Goal: Information Seeking & Learning: Learn about a topic

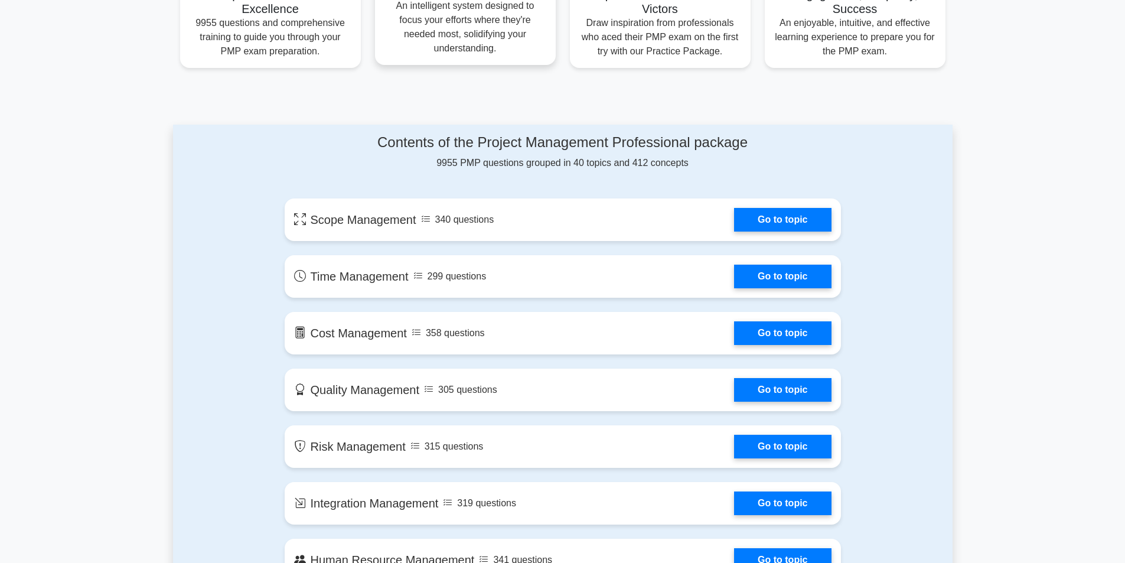
scroll to position [590, 0]
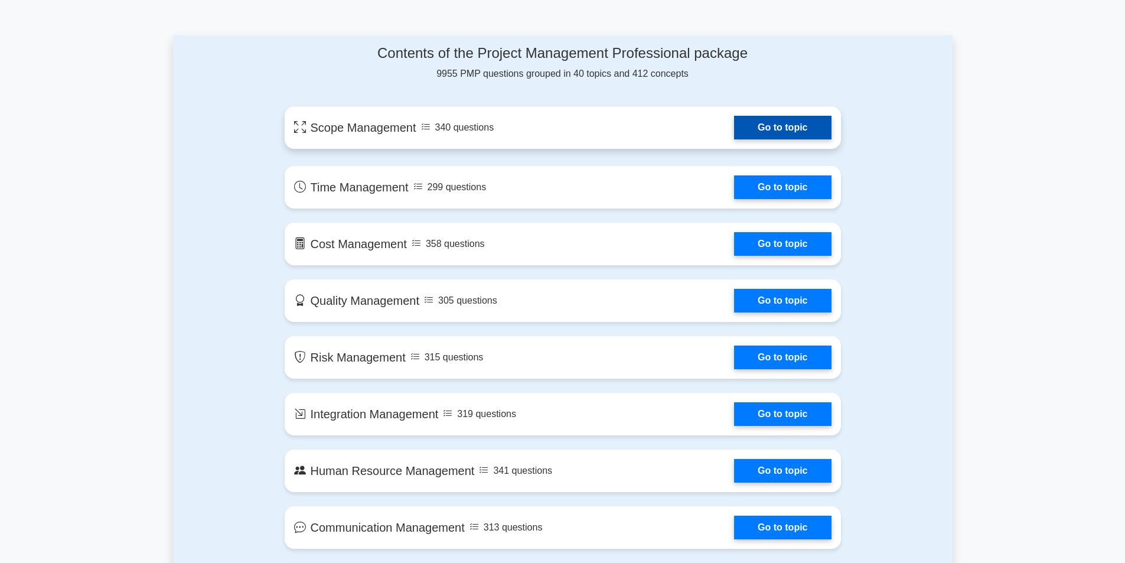
click at [783, 125] on link "Go to topic" at bounding box center [782, 128] width 97 height 24
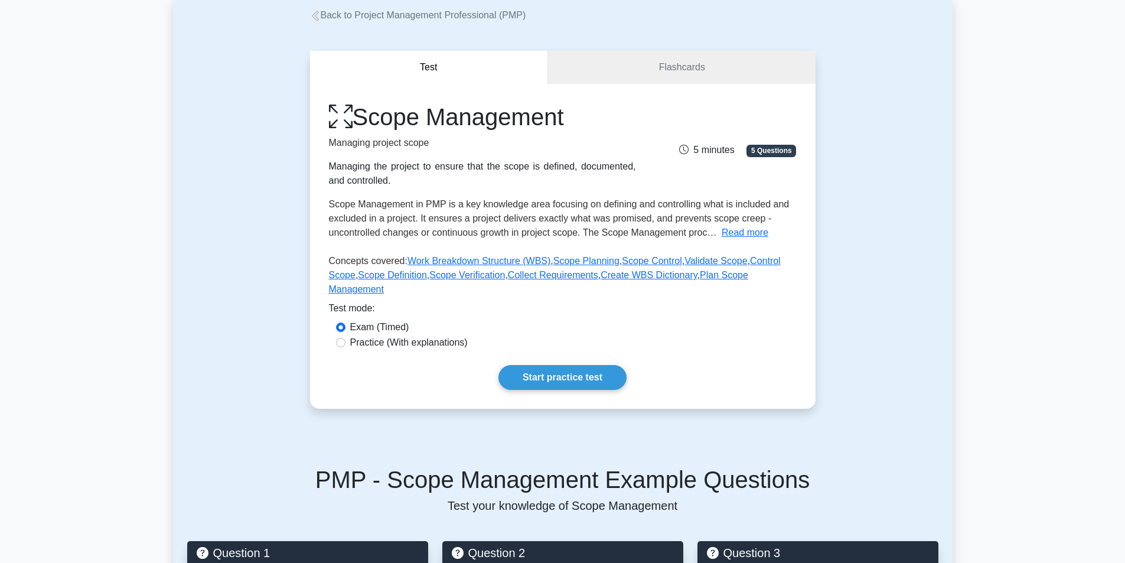
scroll to position [177, 0]
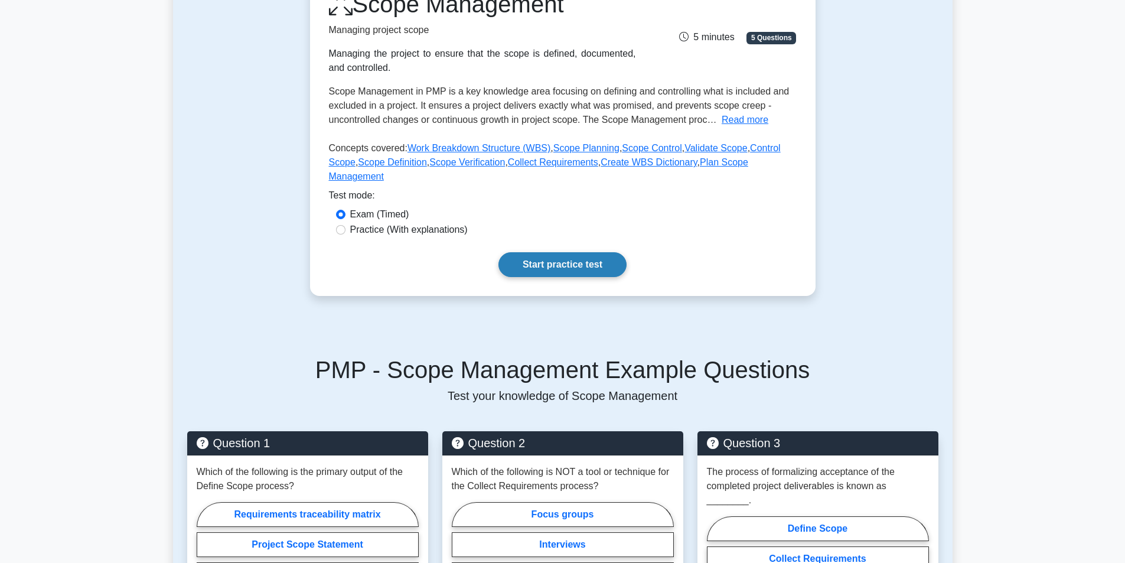
click at [566, 260] on link "Start practice test" at bounding box center [562, 264] width 128 height 25
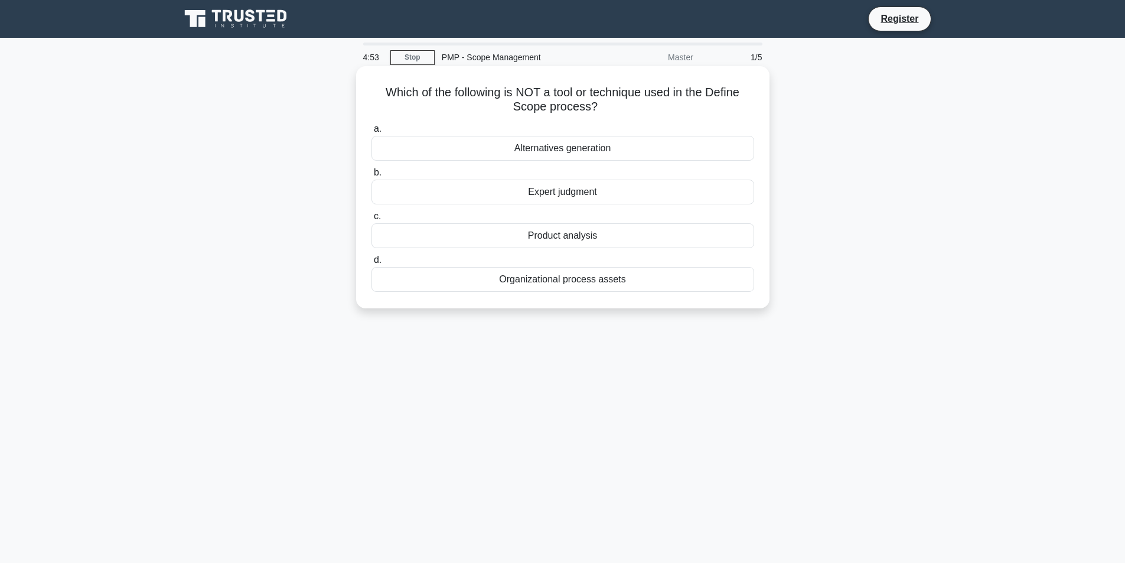
click at [602, 284] on div "Organizational process assets" at bounding box center [562, 279] width 383 height 25
click at [371, 264] on input "d. Organizational process assets" at bounding box center [371, 260] width 0 height 8
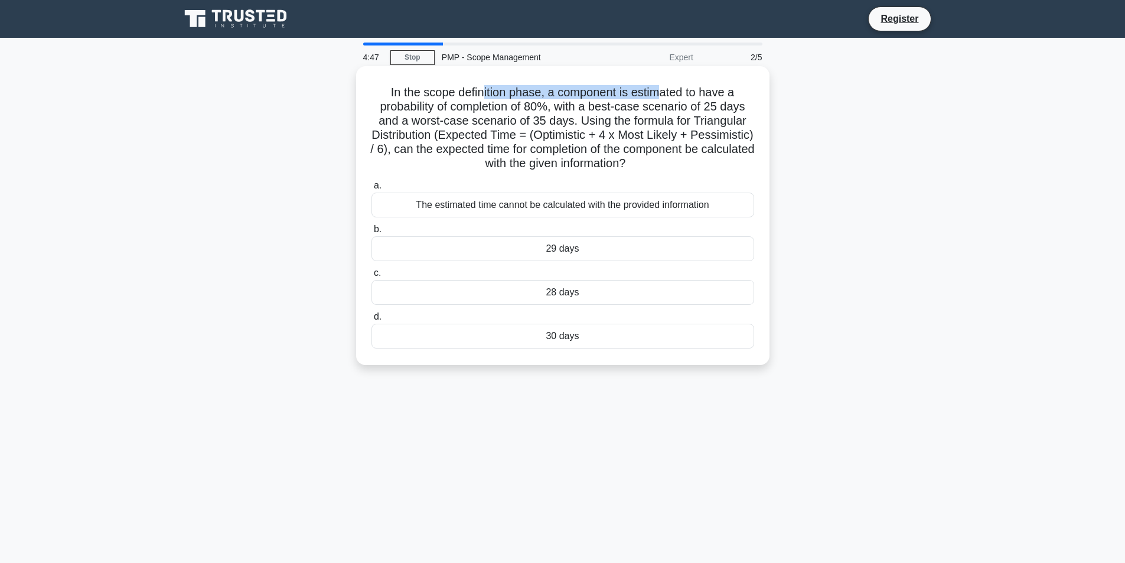
drag, startPoint x: 480, startPoint y: 87, endPoint x: 665, endPoint y: 84, distance: 184.8
click at [665, 85] on h5 "In the scope definition phase, a component is estimated to have a probability o…" at bounding box center [562, 128] width 385 height 86
drag, startPoint x: 433, startPoint y: 97, endPoint x: 634, endPoint y: 104, distance: 201.4
click at [634, 104] on h5 "In the scope definition phase, a component is estimated to have a probability o…" at bounding box center [562, 128] width 385 height 86
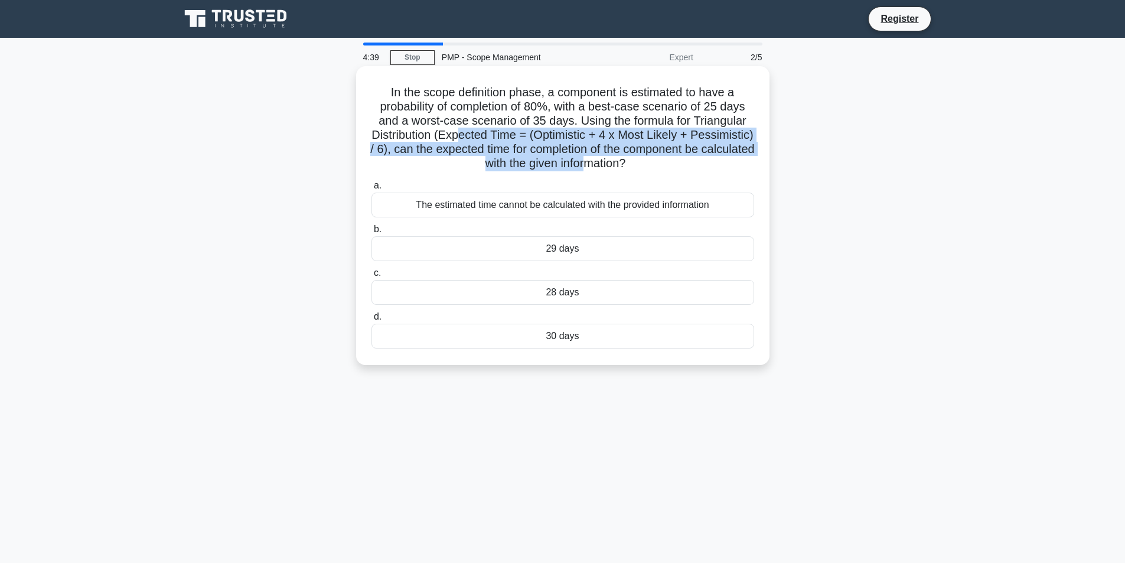
drag, startPoint x: 486, startPoint y: 142, endPoint x: 656, endPoint y: 158, distance: 170.8
click at [656, 158] on h5 "In the scope definition phase, a component is estimated to have a probability o…" at bounding box center [562, 128] width 385 height 86
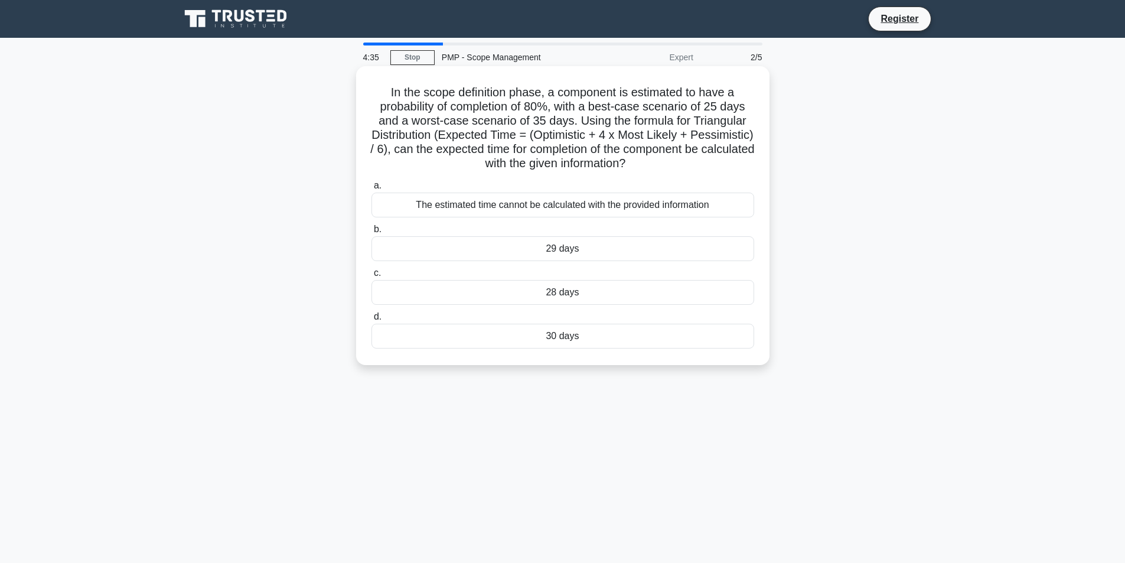
click at [560, 332] on div "30 days" at bounding box center [562, 335] width 383 height 25
click at [371, 321] on input "d. 30 days" at bounding box center [371, 317] width 0 height 8
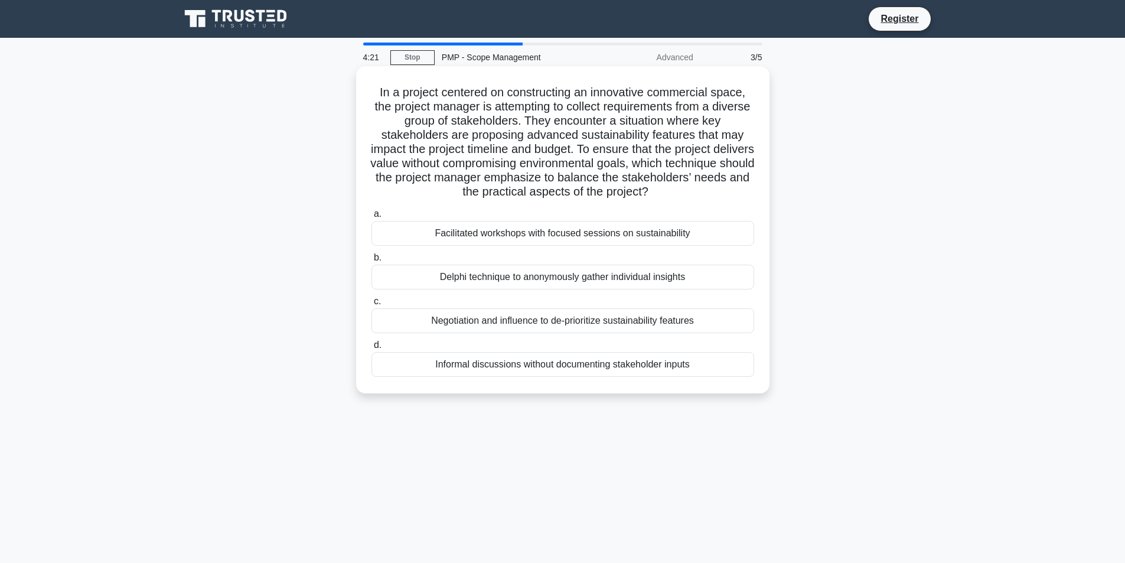
click at [620, 238] on div "Facilitated workshops with focused sessions on sustainability" at bounding box center [562, 233] width 383 height 25
click at [371, 218] on input "a. Facilitated workshops with focused sessions on sustainability" at bounding box center [371, 214] width 0 height 8
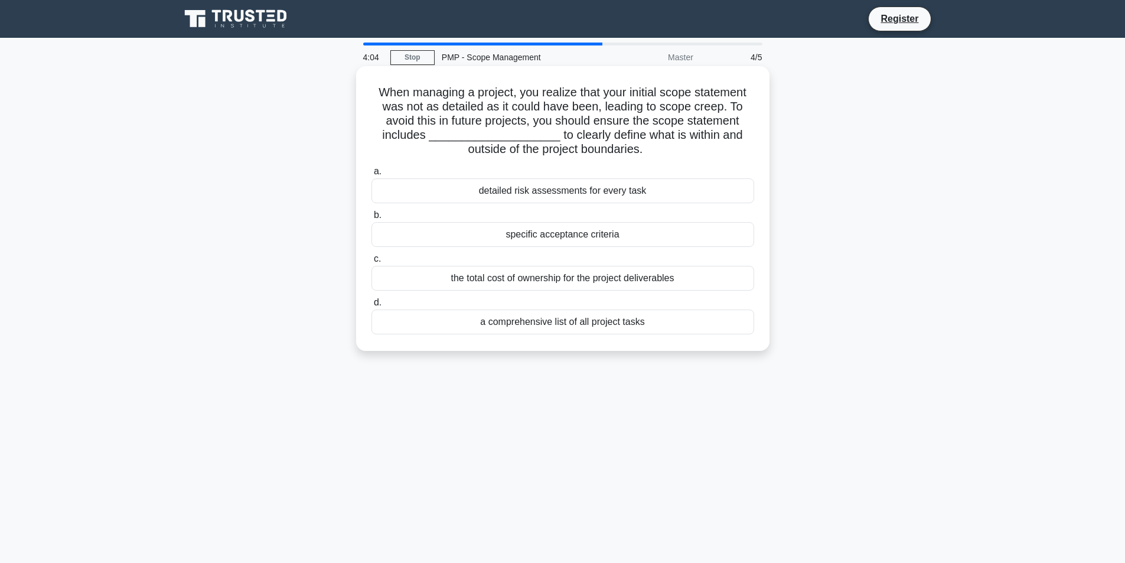
click at [601, 194] on div "detailed risk assessments for every task" at bounding box center [562, 190] width 383 height 25
click at [371, 175] on input "a. detailed risk assessments for every task" at bounding box center [371, 172] width 0 height 8
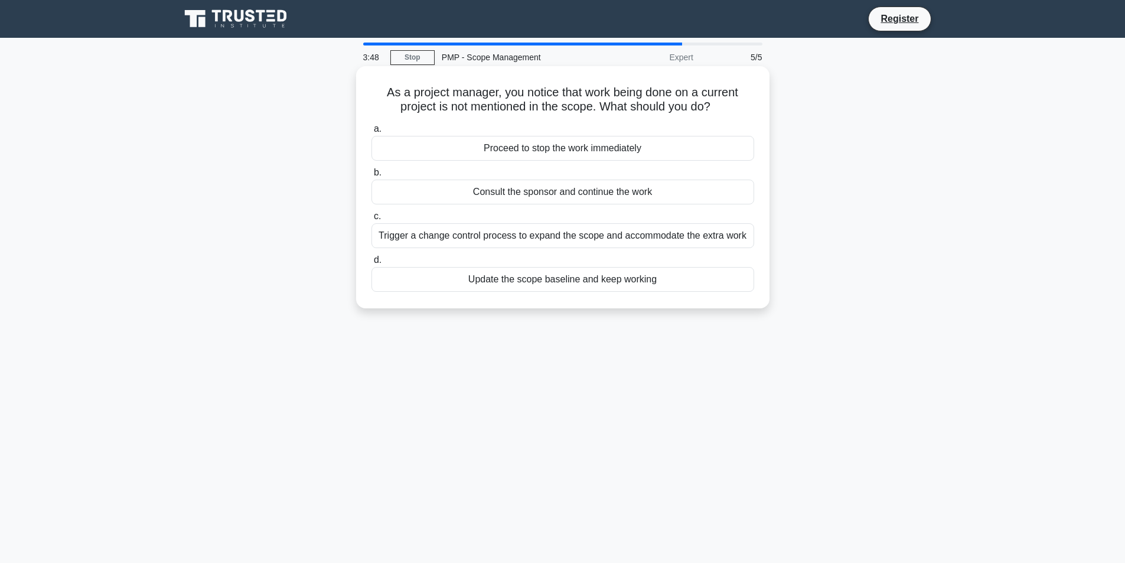
click at [573, 192] on div "Consult the sponsor and continue the work" at bounding box center [562, 191] width 383 height 25
click at [371, 177] on input "b. Consult the sponsor and continue the work" at bounding box center [371, 173] width 0 height 8
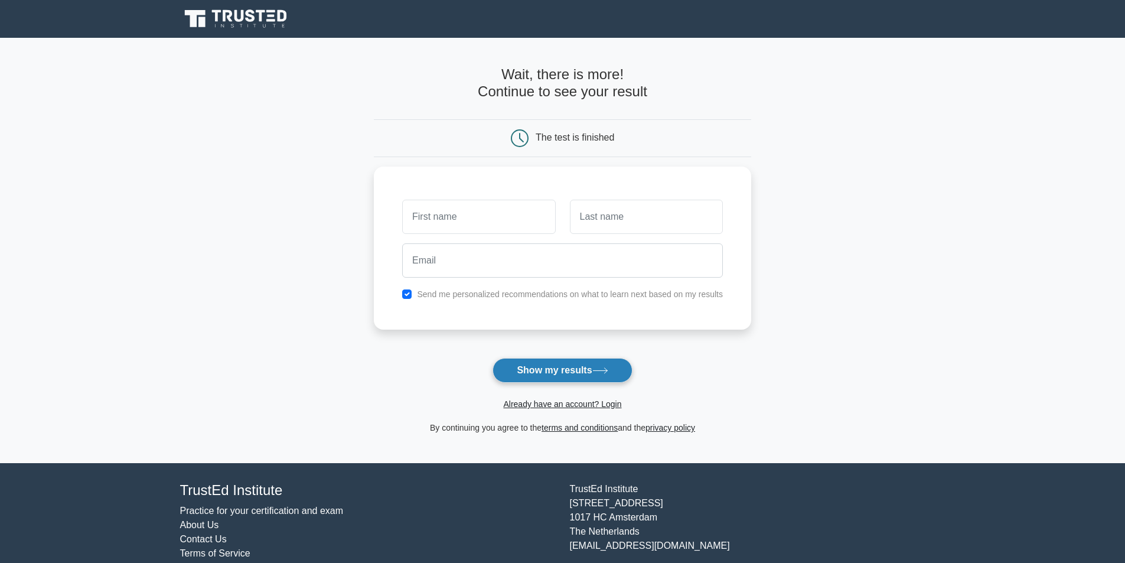
click at [566, 378] on button "Show my results" at bounding box center [561, 370] width 139 height 25
click at [472, 213] on input "text" at bounding box center [478, 214] width 153 height 34
type input "[PERSON_NAME]"
click at [559, 360] on button "Show my results" at bounding box center [561, 370] width 139 height 25
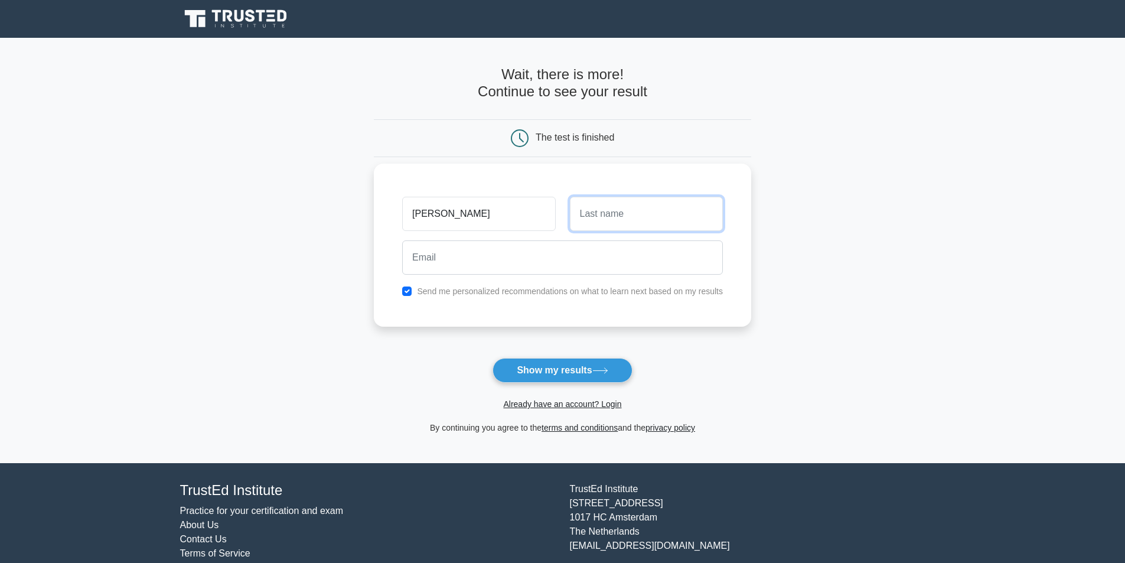
click at [634, 217] on input "text" at bounding box center [646, 214] width 153 height 34
type input "A"
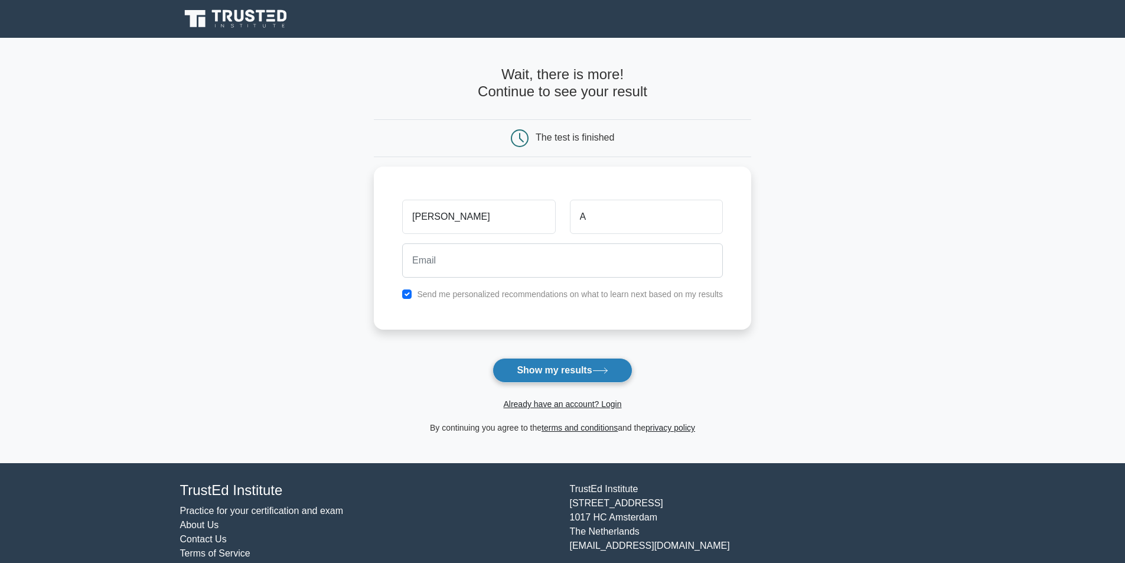
click at [569, 372] on button "Show my results" at bounding box center [561, 370] width 139 height 25
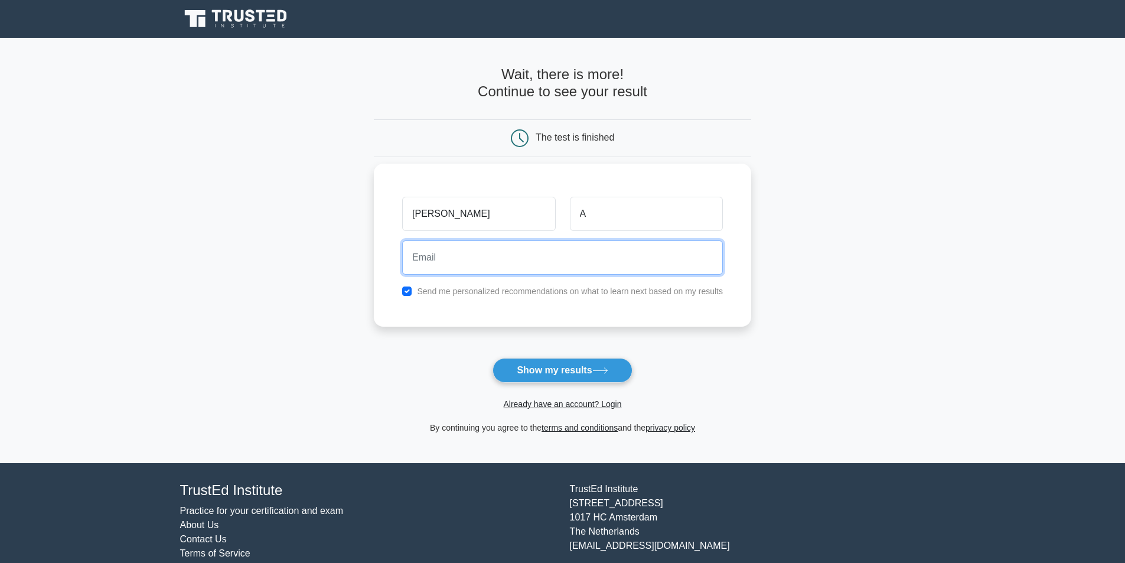
click at [508, 242] on input "email" at bounding box center [562, 257] width 321 height 34
type input "[EMAIL_ADDRESS][DOMAIN_NAME]"
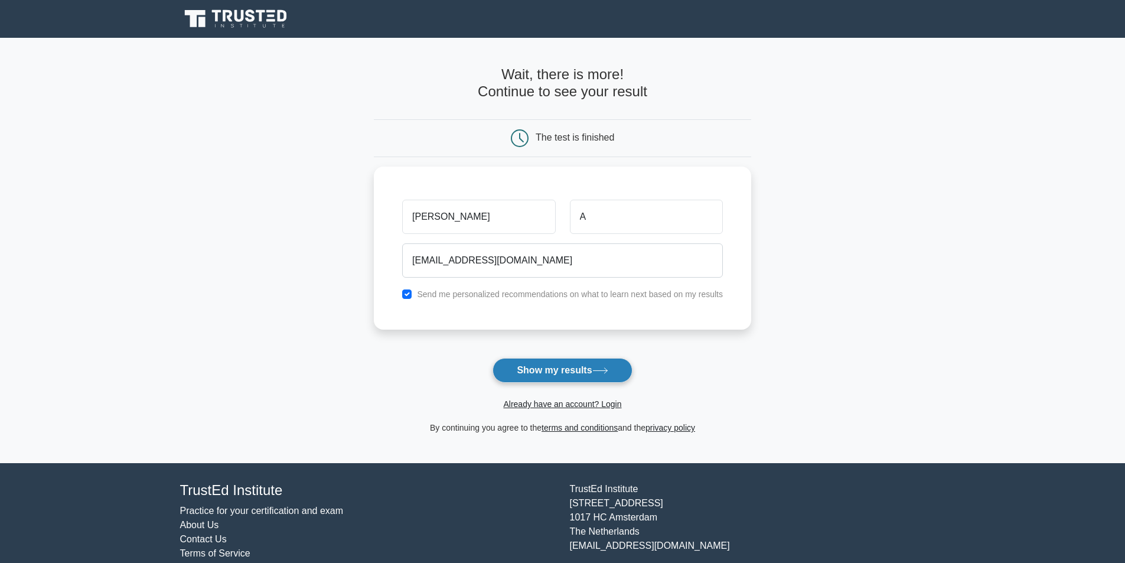
click at [535, 365] on button "Show my results" at bounding box center [561, 370] width 139 height 25
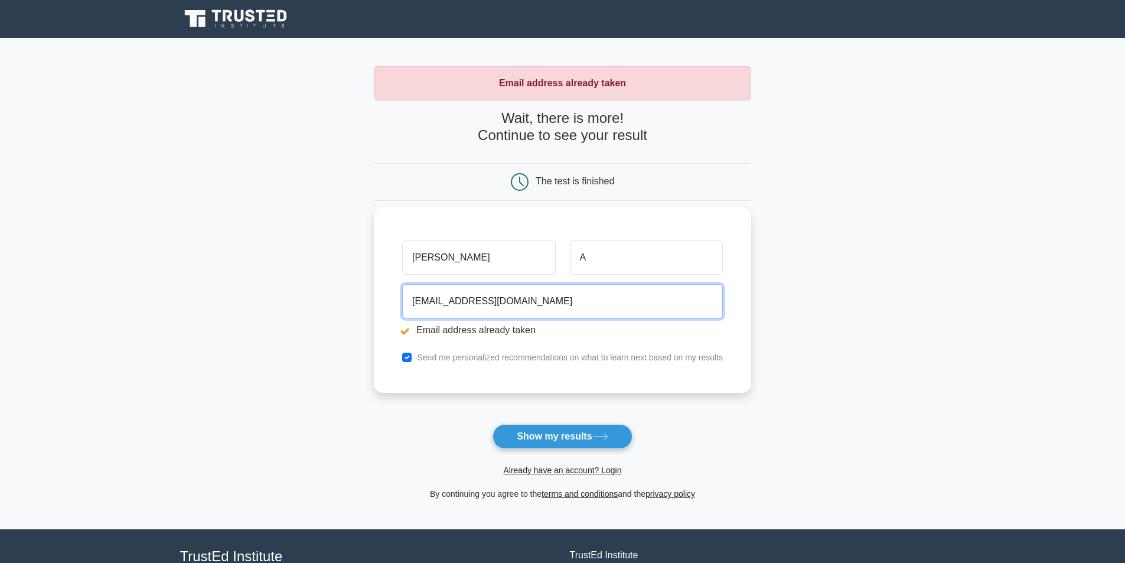
click at [545, 303] on input "[EMAIL_ADDRESS][DOMAIN_NAME]" at bounding box center [562, 301] width 321 height 34
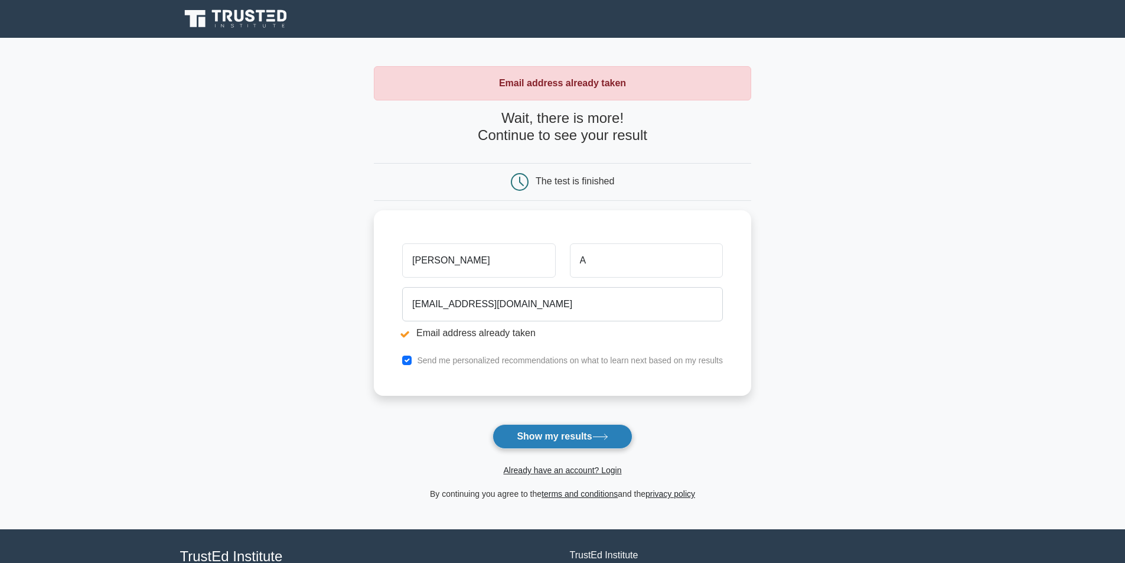
click at [560, 425] on button "Show my results" at bounding box center [561, 436] width 139 height 25
click at [560, 436] on button "Show my results" at bounding box center [561, 436] width 139 height 25
drag, startPoint x: 0, startPoint y: 0, endPoint x: 560, endPoint y: 436, distance: 709.2
click at [560, 437] on button "Show my results" at bounding box center [561, 436] width 139 height 25
click at [560, 436] on button "Show my results" at bounding box center [561, 436] width 139 height 25
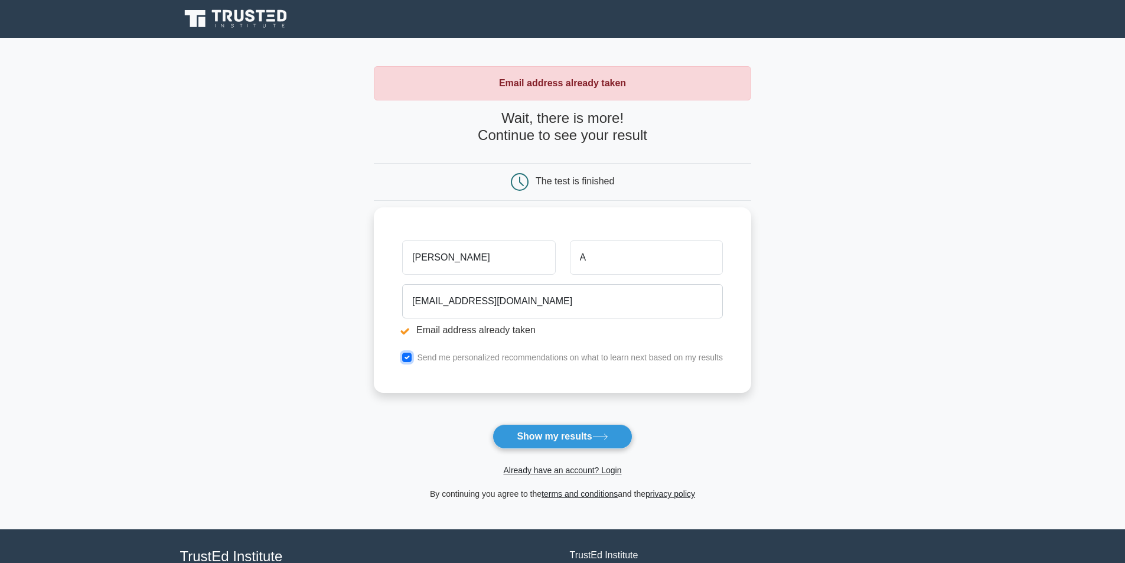
click at [410, 355] on input "checkbox" at bounding box center [406, 356] width 9 height 9
checkbox input "false"
click at [557, 440] on button "Show my results" at bounding box center [561, 436] width 139 height 25
click at [602, 262] on input "A" at bounding box center [646, 257] width 153 height 34
click at [604, 200] on div "The test is finished" at bounding box center [562, 182] width 377 height 38
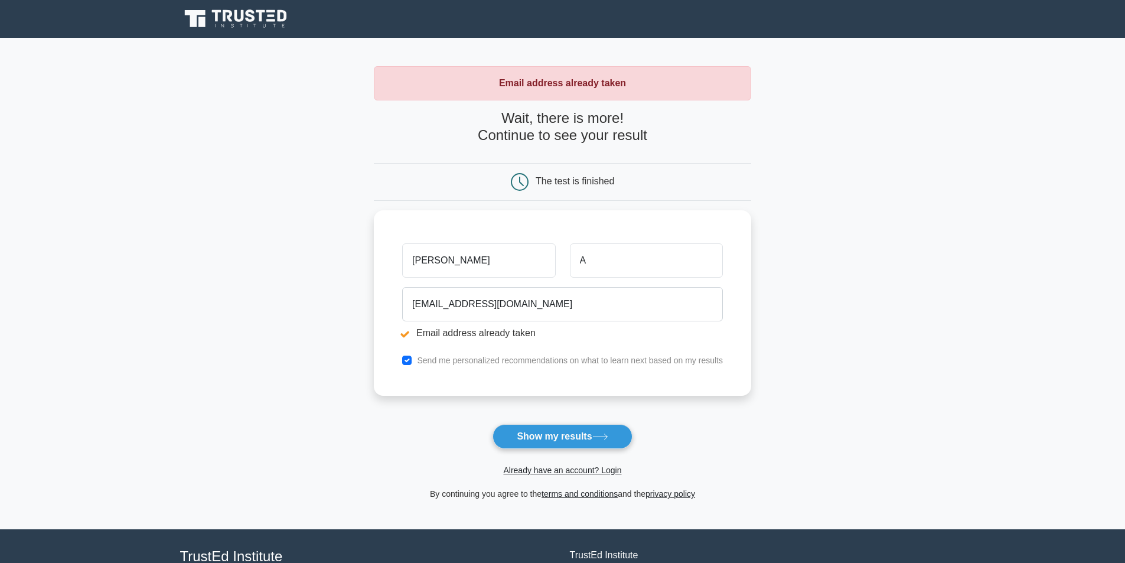
click at [582, 176] on div "The test is finished" at bounding box center [574, 181] width 79 height 10
click at [552, 126] on h4 "Wait, there is more! Continue to see your result" at bounding box center [562, 127] width 377 height 34
click at [545, 105] on div "Email address already taken Wait, there is more! Continue to see your result Th…" at bounding box center [562, 283] width 377 height 434
click at [538, 80] on strong "Email address already taken" at bounding box center [562, 83] width 127 height 10
click at [572, 205] on form "Wait, there is more! Continue to see your result The test is finished jerry A" at bounding box center [562, 305] width 377 height 391
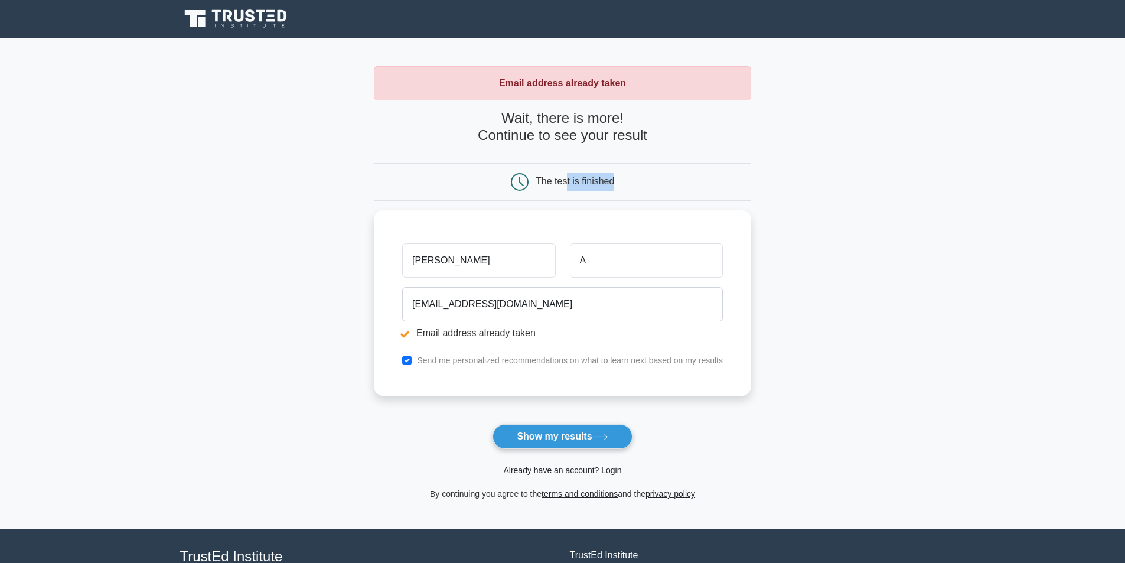
drag, startPoint x: 617, startPoint y: 190, endPoint x: 561, endPoint y: 180, distance: 57.6
click at [561, 180] on div "The test is finished" at bounding box center [562, 182] width 251 height 18
click at [597, 433] on button "Show my results" at bounding box center [561, 436] width 139 height 25
click at [551, 419] on form "Wait, there is more! Continue to see your result The test is finished jerry A" at bounding box center [562, 305] width 377 height 391
click at [550, 429] on button "Show my results" at bounding box center [561, 436] width 139 height 25
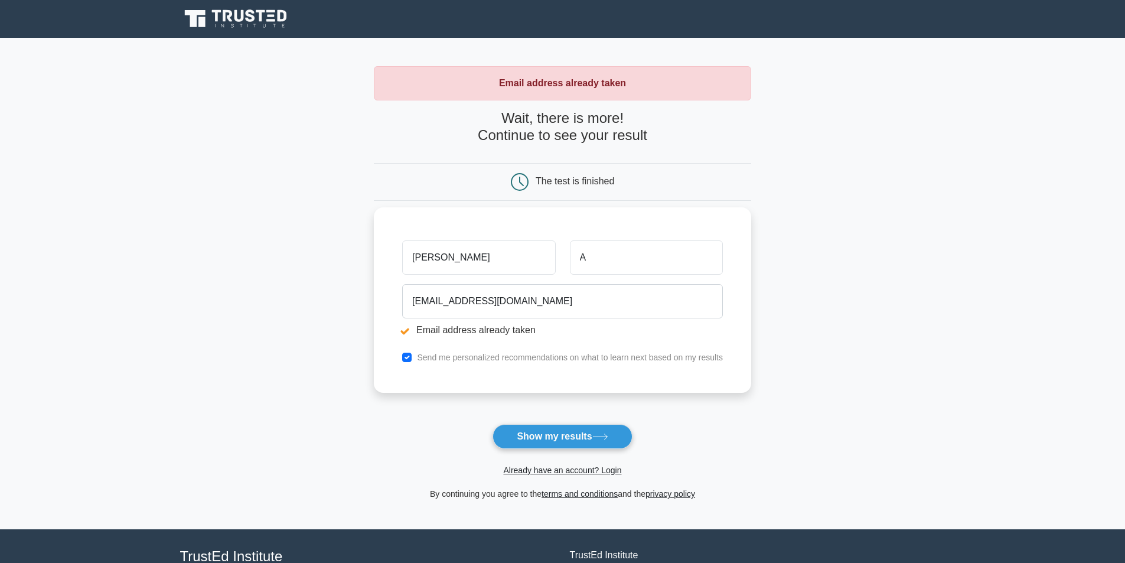
click at [396, 267] on div "[PERSON_NAME]" at bounding box center [478, 258] width 167 height 44
type input "[PERSON_NAME]"
click at [577, 445] on button "Show my results" at bounding box center [561, 436] width 139 height 25
click at [583, 437] on button "Show my results" at bounding box center [561, 436] width 139 height 25
click at [599, 434] on icon at bounding box center [600, 436] width 16 height 6
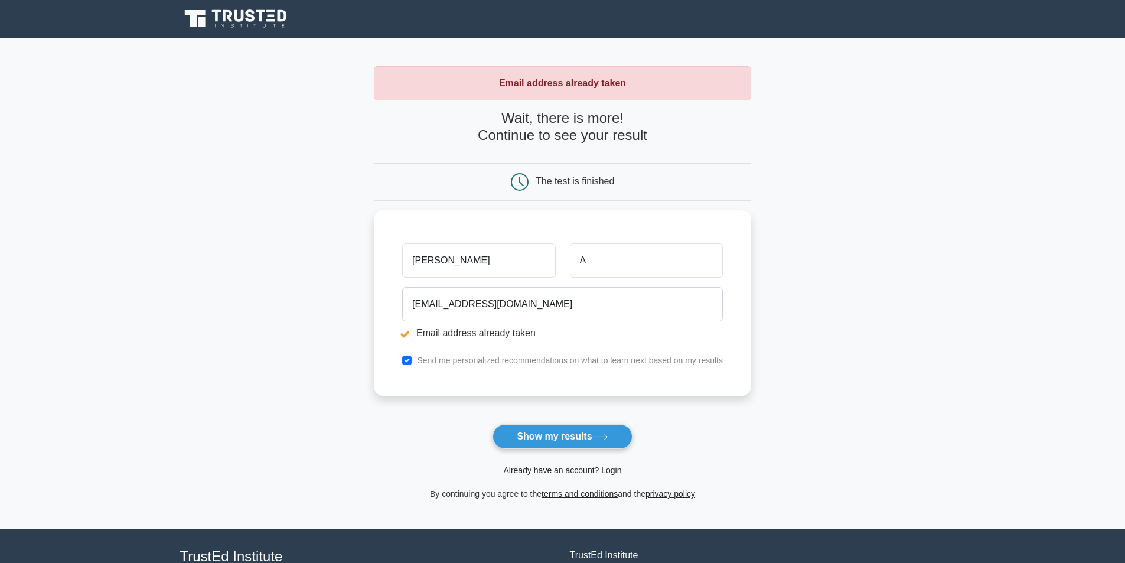
click at [600, 434] on icon at bounding box center [600, 436] width 16 height 6
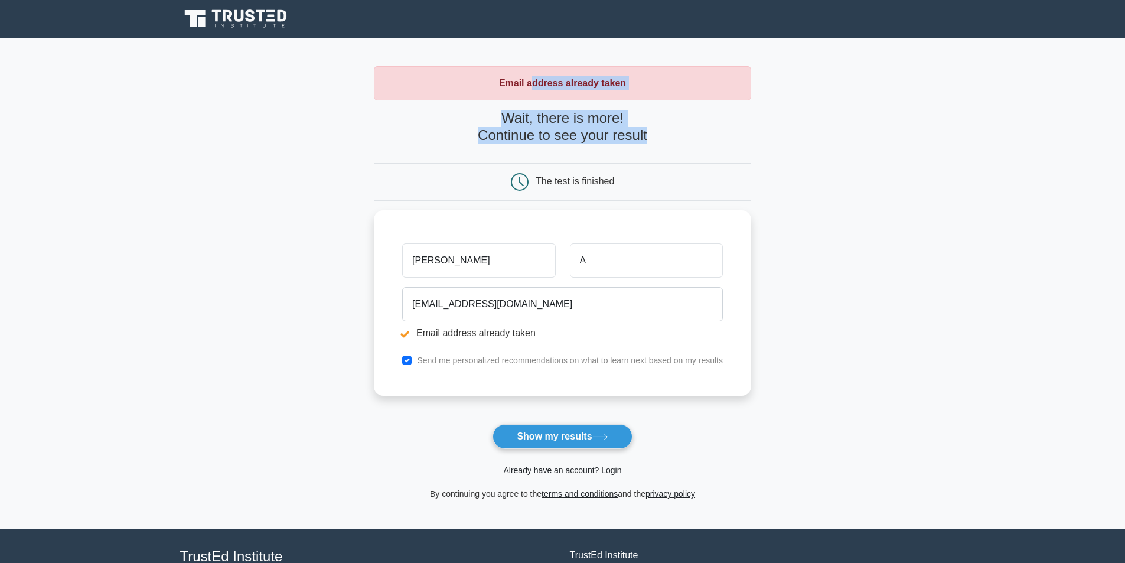
drag, startPoint x: 532, startPoint y: 94, endPoint x: 650, endPoint y: 140, distance: 126.9
click at [650, 140] on div "Email address already taken Wait, there is more! Continue to see your result Th…" at bounding box center [562, 283] width 377 height 434
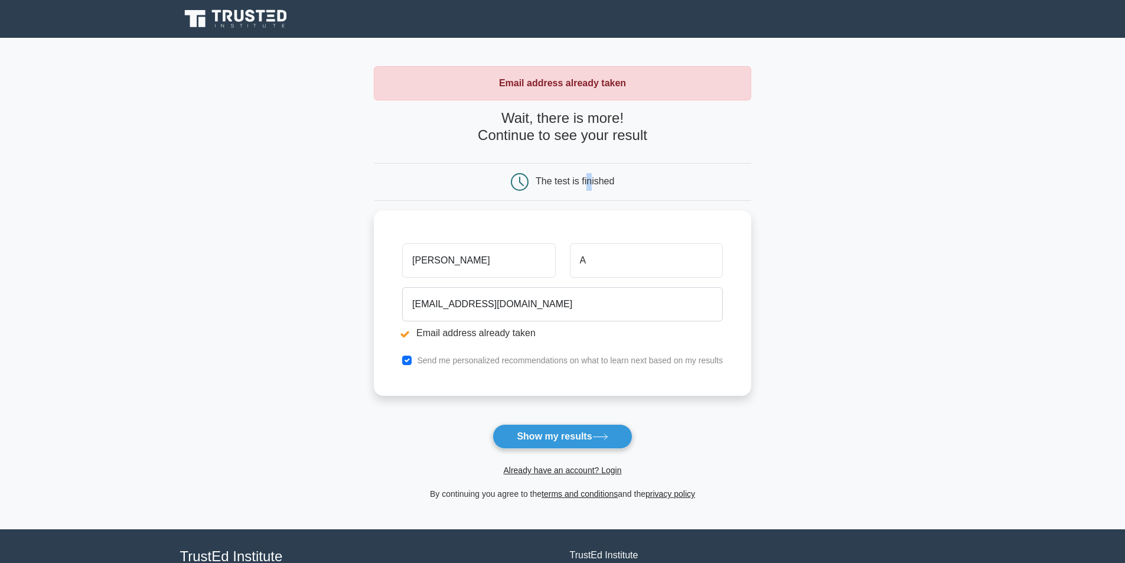
click at [589, 182] on div "The test is finished" at bounding box center [574, 181] width 79 height 10
click at [573, 90] on div "Email address already taken" at bounding box center [562, 83] width 377 height 34
click at [564, 158] on form "Wait, there is more! Continue to see your result The test is finished [PERSON_N…" at bounding box center [562, 305] width 377 height 391
click at [552, 436] on button "Show my results" at bounding box center [561, 436] width 139 height 25
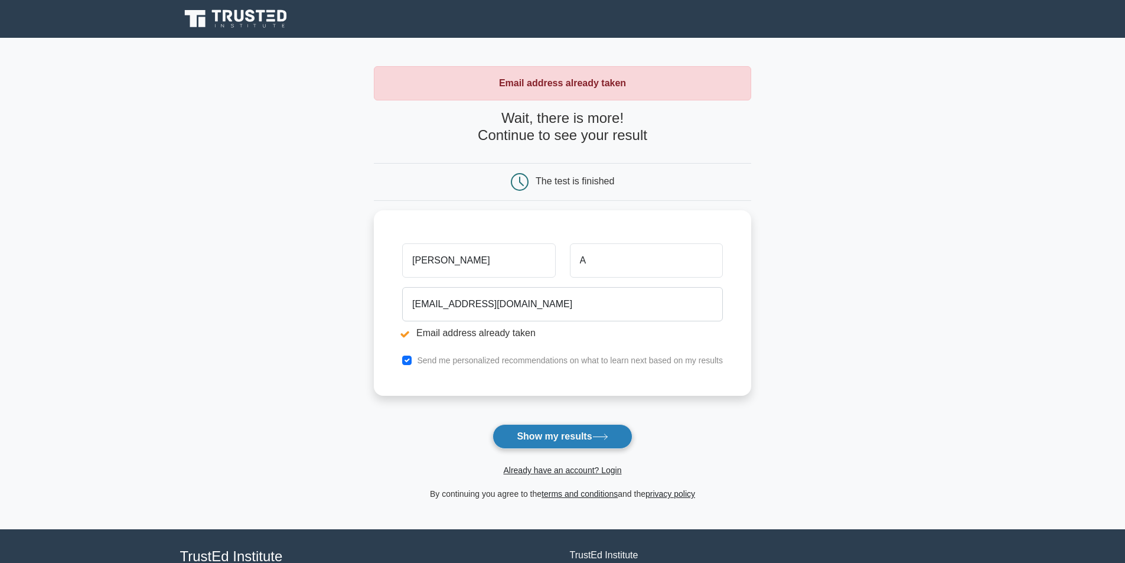
click at [535, 434] on button "Show my results" at bounding box center [561, 436] width 139 height 25
click at [551, 439] on button "Show my results" at bounding box center [561, 436] width 139 height 25
